Goal: Navigation & Orientation: Find specific page/section

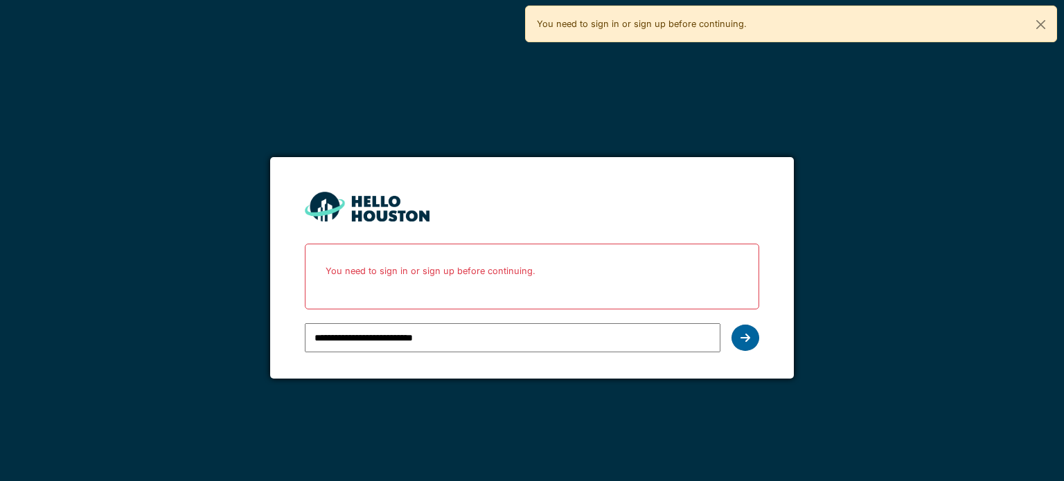
click at [745, 335] on icon at bounding box center [745, 337] width 10 height 11
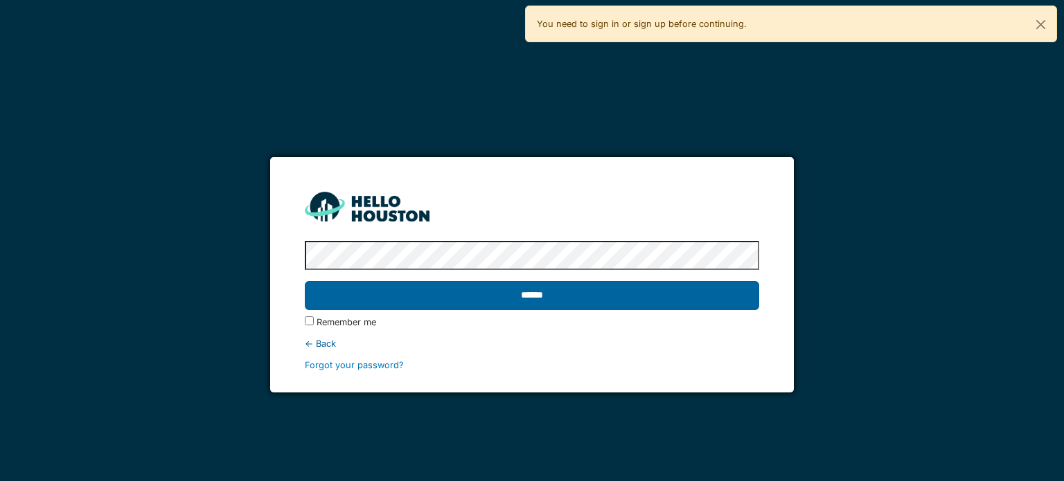
click at [646, 301] on input "******" at bounding box center [532, 295] width 454 height 29
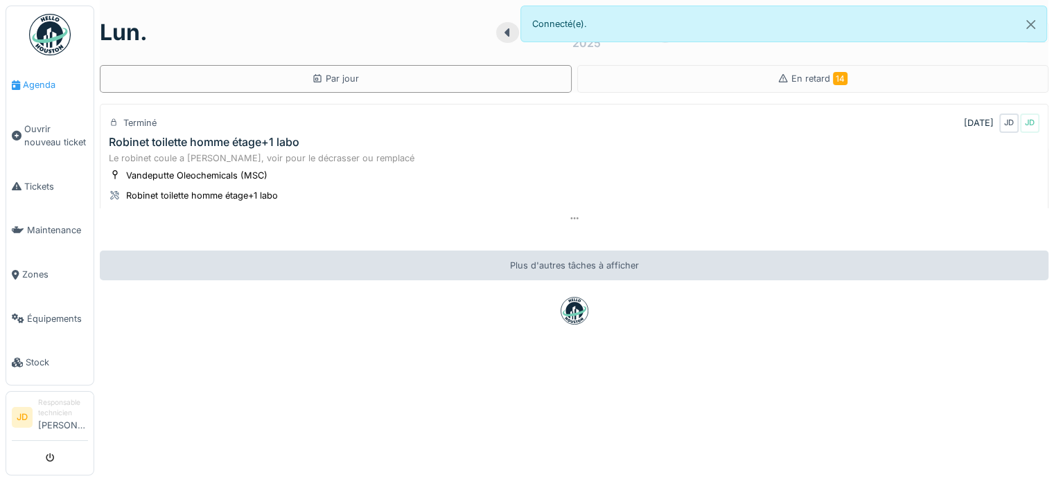
click at [33, 95] on link "Agenda" at bounding box center [49, 85] width 87 height 44
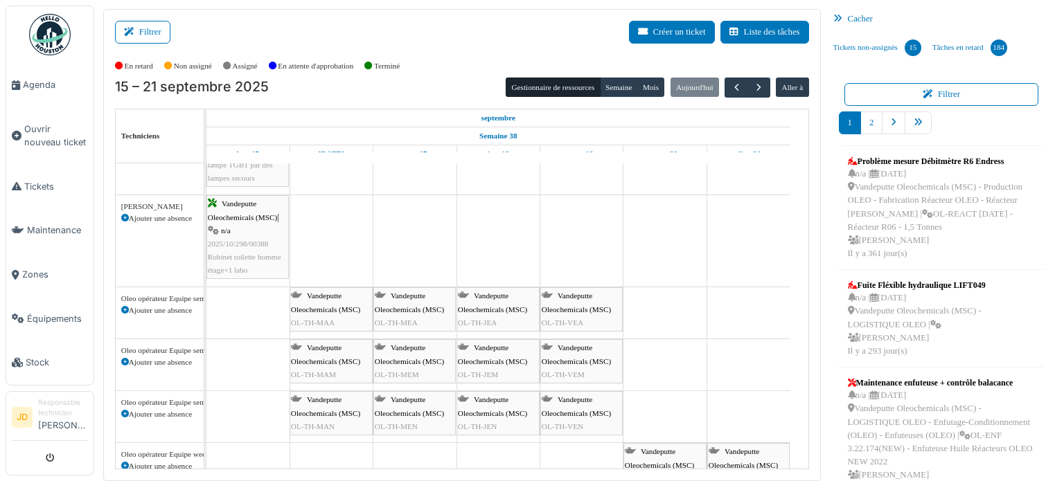
scroll to position [346, 0]
